Goal: Find specific page/section: Find specific page/section

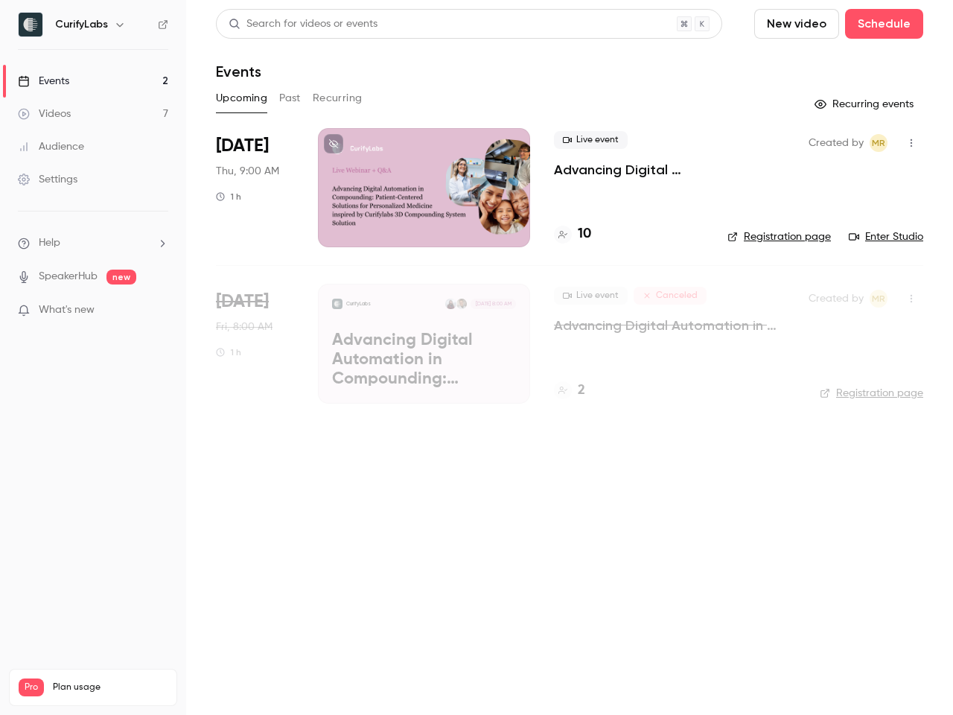
click at [118, 25] on icon "button" at bounding box center [120, 25] width 12 height 12
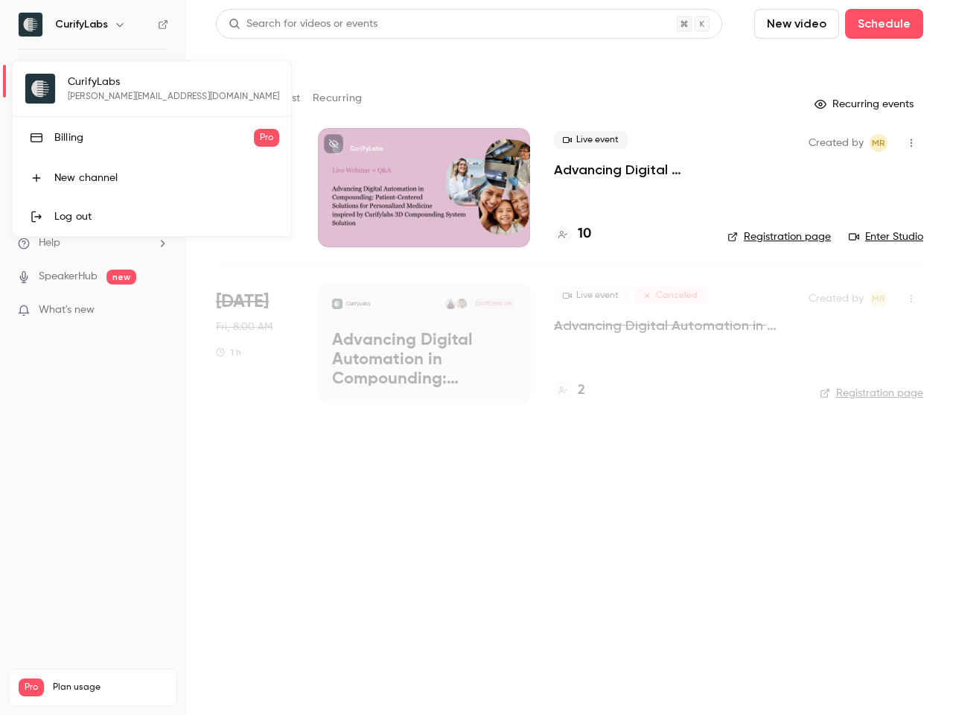
click at [93, 243] on div at bounding box center [476, 357] width 953 height 715
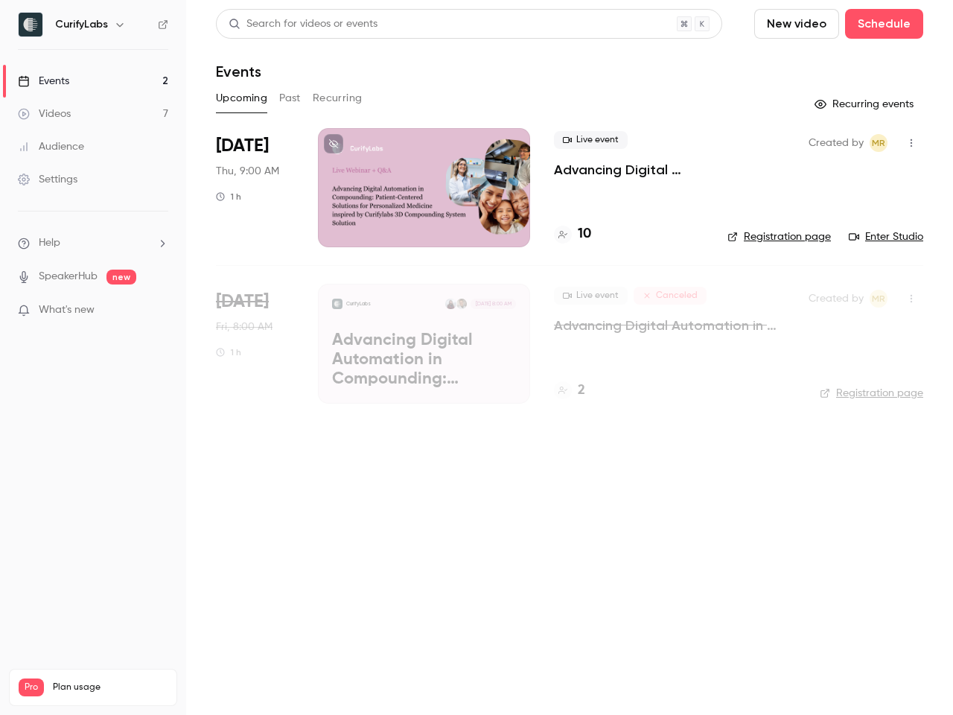
click at [93, 310] on span "What's new" at bounding box center [67, 310] width 56 height 16
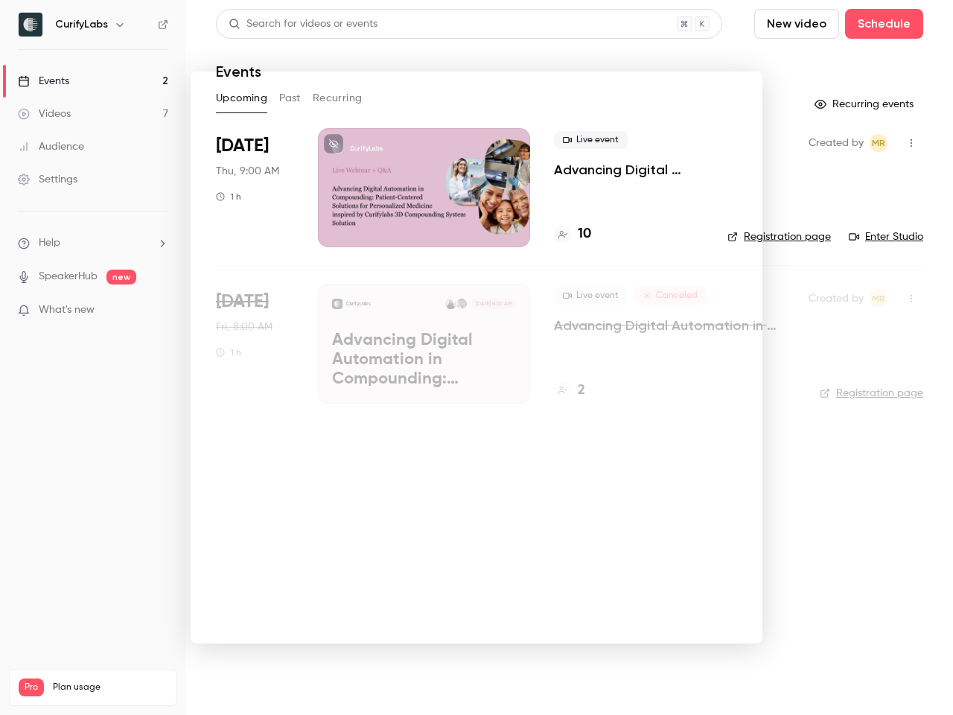
click at [469, 24] on div at bounding box center [476, 357] width 953 height 715
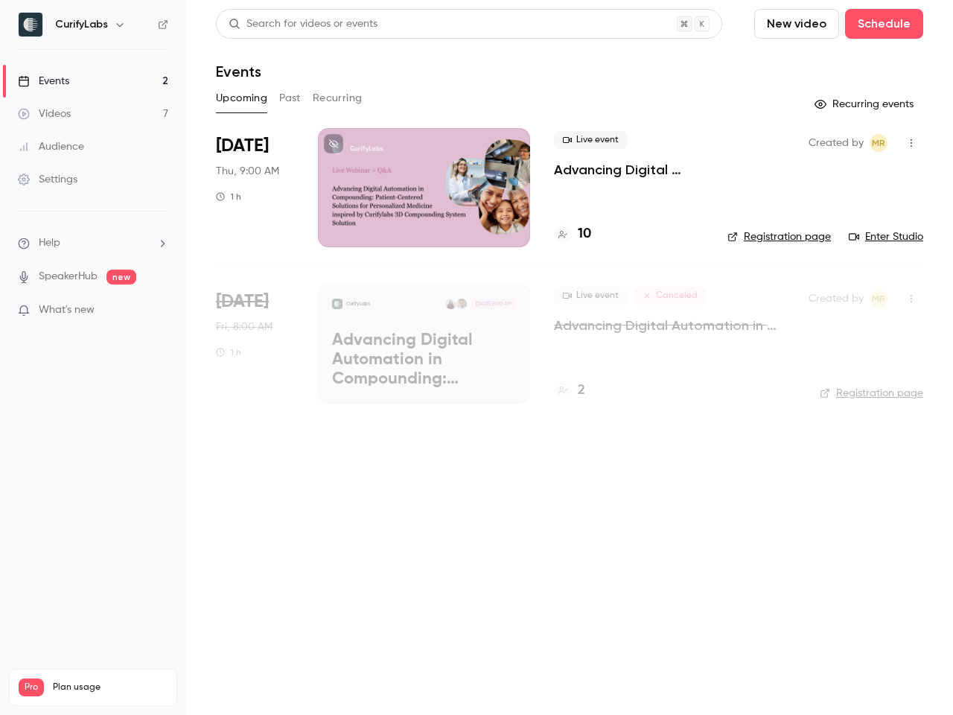
click at [799, 24] on button "New video" at bounding box center [796, 24] width 85 height 30
click at [885, 24] on div at bounding box center [476, 357] width 953 height 715
click at [241, 98] on button "Upcoming" at bounding box center [241, 98] width 51 height 24
click at [290, 98] on button "Past" at bounding box center [290, 98] width 22 height 24
